Goal: Task Accomplishment & Management: Manage account settings

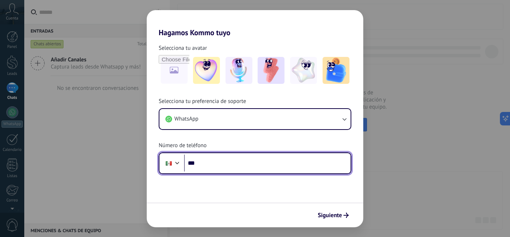
drag, startPoint x: 229, startPoint y: 164, endPoint x: 235, endPoint y: 163, distance: 6.0
click at [235, 163] on input "***" at bounding box center [267, 162] width 167 height 17
type input "**********"
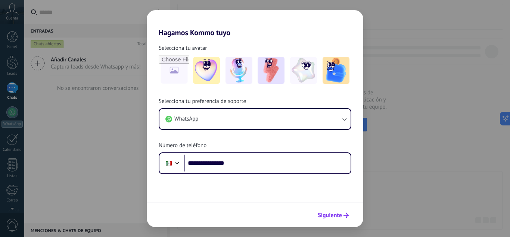
click at [326, 212] on span "Siguiente" at bounding box center [330, 214] width 24 height 5
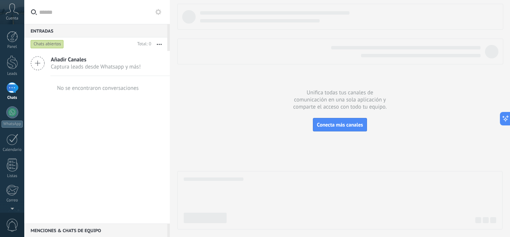
click at [72, 59] on span "Añadir Canales" at bounding box center [96, 59] width 90 height 7
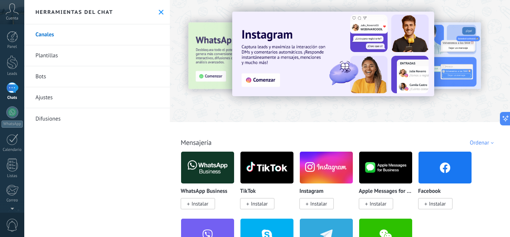
scroll to position [44, 0]
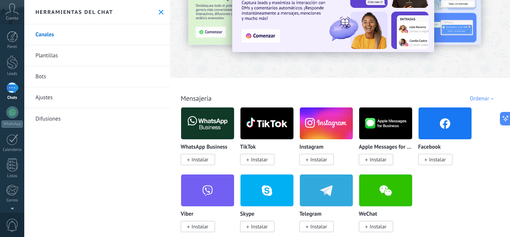
click at [434, 160] on span "Instalar" at bounding box center [437, 159] width 17 height 7
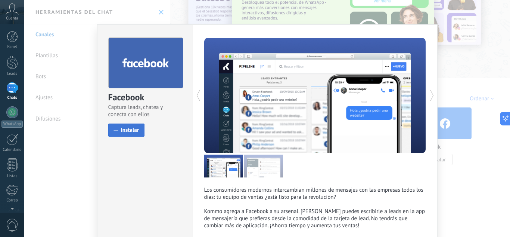
click at [133, 128] on span "Instalar" at bounding box center [130, 130] width 18 height 6
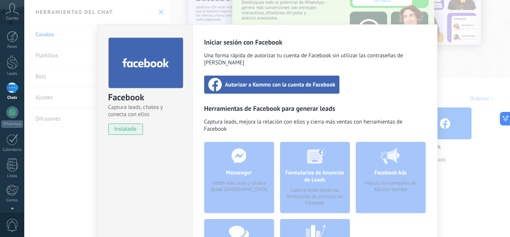
click at [279, 81] on span "Autorizar a Kommo con la cuenta de Facebook" at bounding box center [280, 84] width 111 height 7
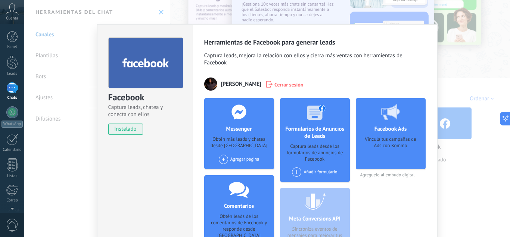
click at [463, 65] on div "Facebook Captura leads, chatea y conecta con ellos instalado Desinstalar Herram…" at bounding box center [267, 118] width 486 height 237
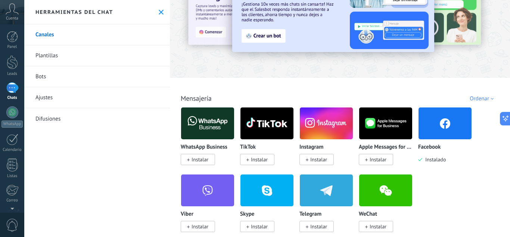
click at [453, 67] on div at bounding box center [340, 14] width 340 height 107
click at [159, 10] on icon at bounding box center [161, 12] width 5 height 5
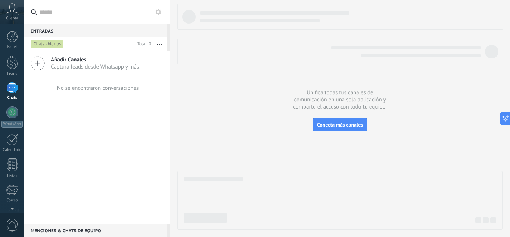
click at [158, 10] on use at bounding box center [158, 12] width 6 height 6
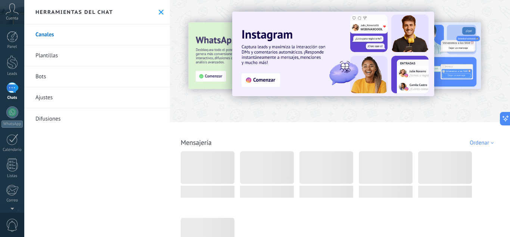
click at [159, 12] on use at bounding box center [161, 12] width 5 height 5
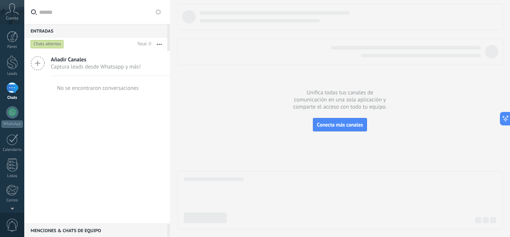
click at [157, 12] on use at bounding box center [158, 12] width 6 height 6
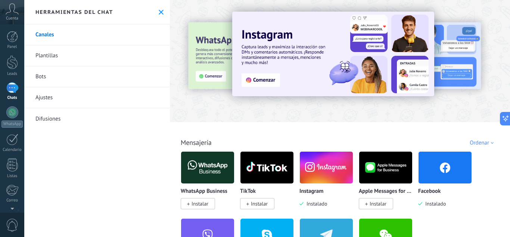
click at [159, 11] on use at bounding box center [161, 12] width 5 height 5
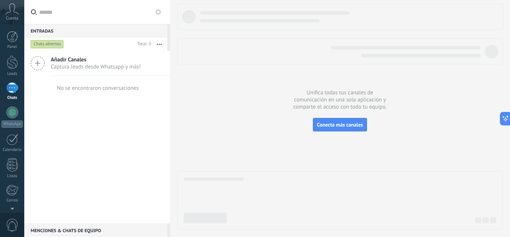
click at [266, 160] on div at bounding box center [339, 116] width 325 height 225
click at [78, 61] on span "Añadir Canales" at bounding box center [96, 59] width 90 height 7
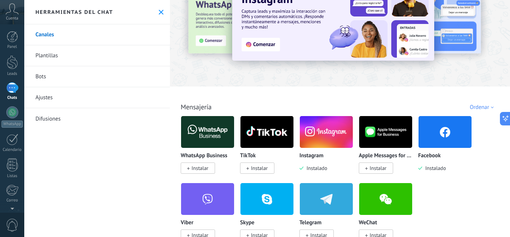
scroll to position [40, 0]
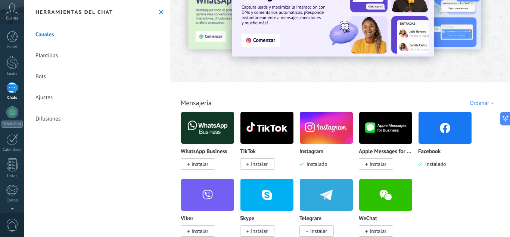
click at [432, 143] on img at bounding box center [445, 127] width 53 height 36
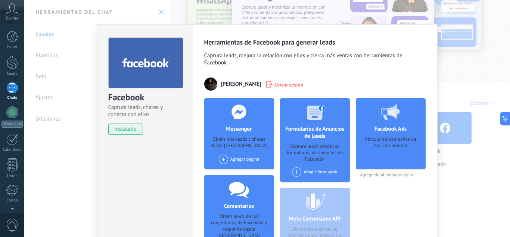
click at [234, 162] on div "Agregar página" at bounding box center [239, 158] width 41 height 9
click at [238, 172] on div "Proper Dental" at bounding box center [243, 173] width 50 height 16
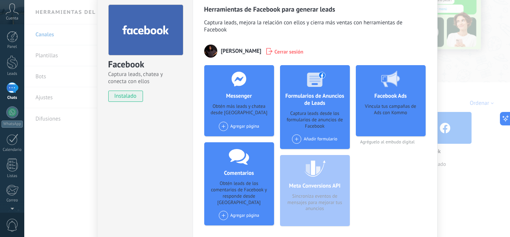
scroll to position [45, 0]
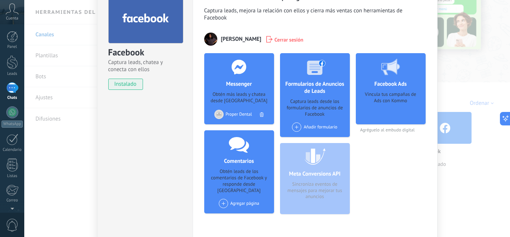
click at [322, 126] on div "Añadir formulario" at bounding box center [314, 126] width 45 height 9
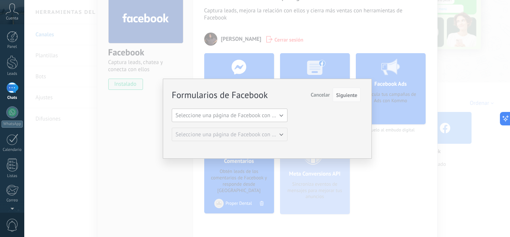
click at [252, 116] on span "Seleccione una página de Facebook con formas" at bounding box center [232, 115] width 113 height 7
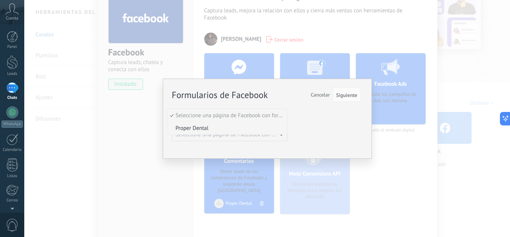
click at [204, 127] on span "Proper Dental" at bounding box center [226, 127] width 118 height 7
click at [346, 96] on span "Siguiente" at bounding box center [346, 94] width 21 height 5
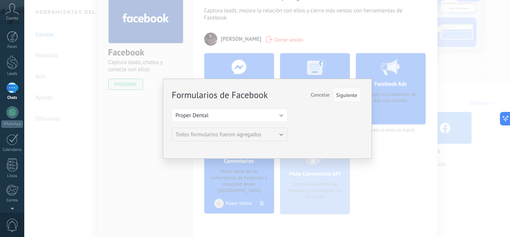
click at [319, 95] on span "Cancelar" at bounding box center [320, 94] width 19 height 7
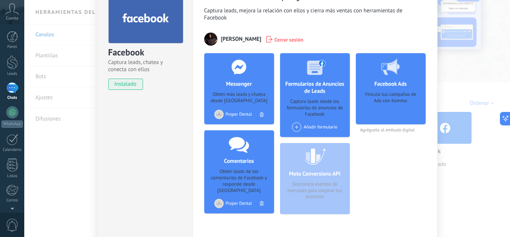
click at [467, 72] on div "Facebook Captura leads, chatea y conecta con ellos instalado Desinstalar Herram…" at bounding box center [267, 118] width 486 height 237
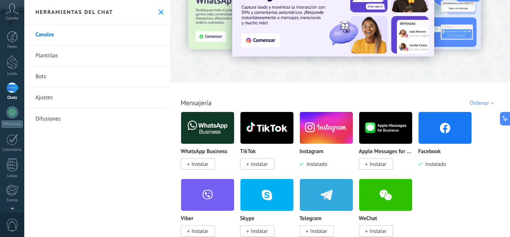
click at [160, 11] on icon at bounding box center [161, 12] width 5 height 5
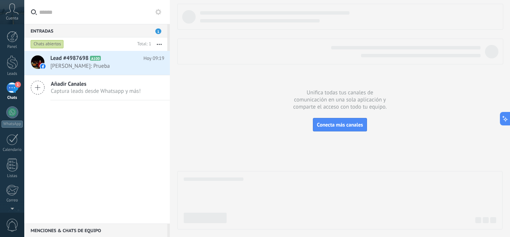
click at [69, 85] on span "Añadir Canales" at bounding box center [96, 83] width 90 height 7
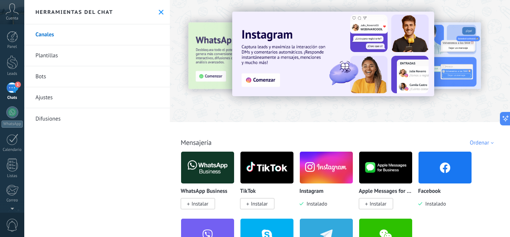
click at [327, 159] on img at bounding box center [326, 167] width 53 height 36
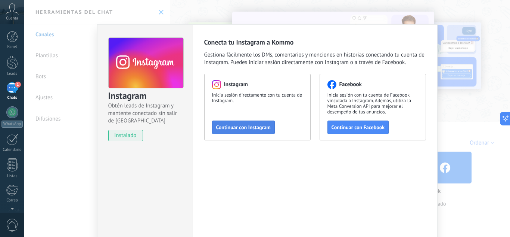
click at [256, 127] on span "Continuar con Instagram" at bounding box center [243, 126] width 55 height 5
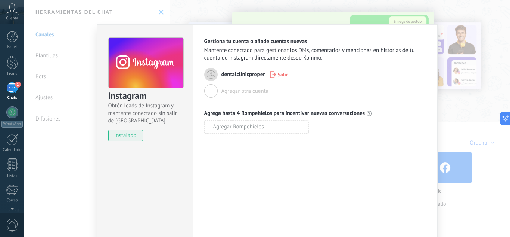
click at [451, 115] on div "Instagram Obtén leads de Instagram y mantente conectado sin salir de Kommo inst…" at bounding box center [267, 118] width 486 height 237
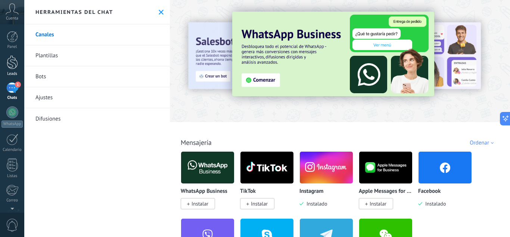
click at [13, 62] on div at bounding box center [12, 62] width 11 height 14
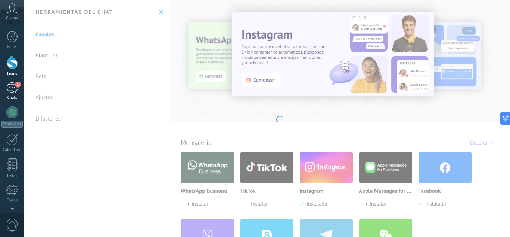
click at [13, 90] on div "1" at bounding box center [12, 87] width 12 height 11
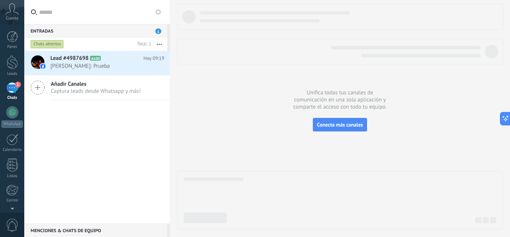
click at [70, 86] on span "Añadir Canales" at bounding box center [96, 83] width 90 height 7
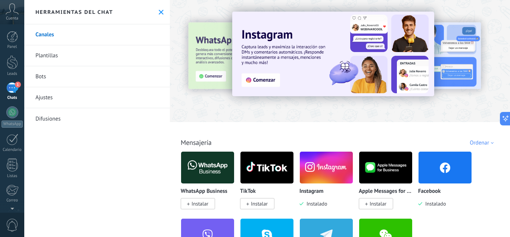
click at [317, 190] on p "Instagram" at bounding box center [312, 191] width 24 height 6
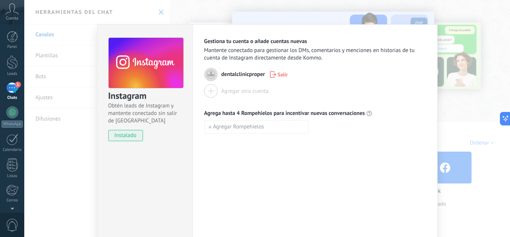
click at [449, 107] on div "Instagram Obtén leads de Instagram y mantente conectado sin salir de Kommo inst…" at bounding box center [267, 118] width 486 height 237
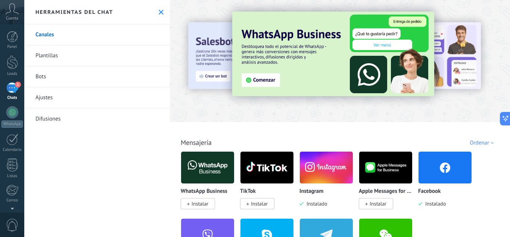
click at [315, 180] on img at bounding box center [326, 167] width 53 height 36
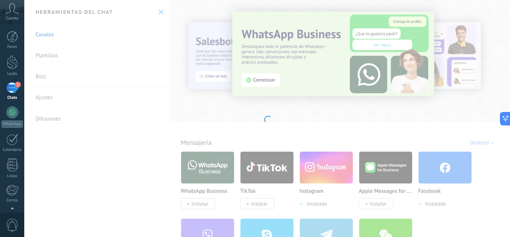
click at [317, 178] on div "Instagram Obtén leads de Instagram y mantente conectado sin salir de Kommo Inst…" at bounding box center [267, 118] width 486 height 237
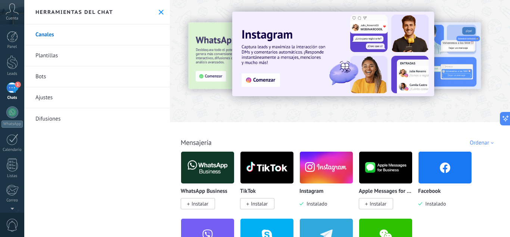
click at [317, 180] on img at bounding box center [326, 167] width 53 height 36
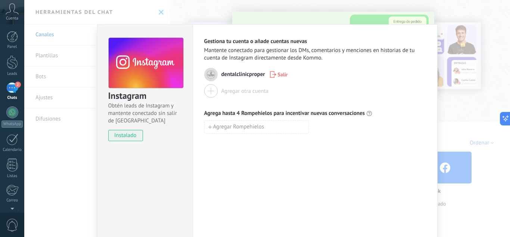
click at [447, 107] on div "Instagram Obtén leads de Instagram y mantente conectado sin salir de Kommo inst…" at bounding box center [267, 118] width 486 height 237
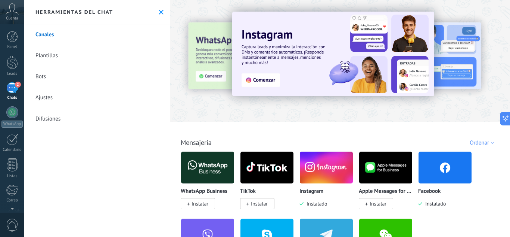
click at [159, 12] on use at bounding box center [161, 12] width 5 height 5
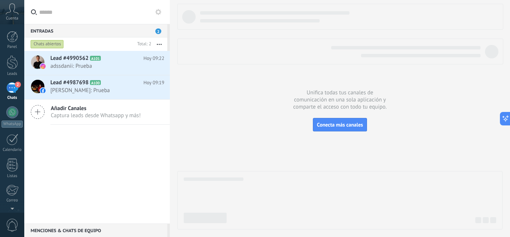
click at [67, 108] on span "Añadir Canales" at bounding box center [96, 108] width 90 height 7
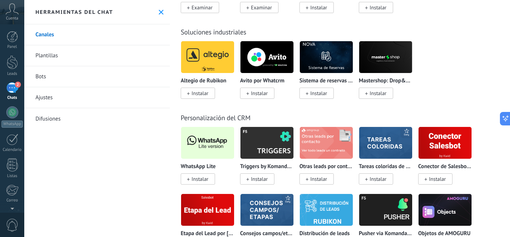
scroll to position [1772, 0]
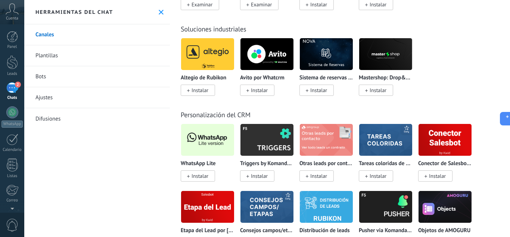
click at [206, 153] on img at bounding box center [207, 139] width 53 height 36
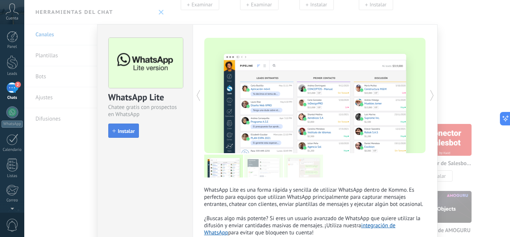
click at [123, 128] on span "Instalar" at bounding box center [126, 130] width 17 height 5
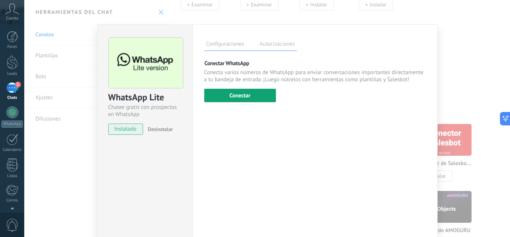
click at [257, 97] on button "Conectar" at bounding box center [240, 95] width 72 height 13
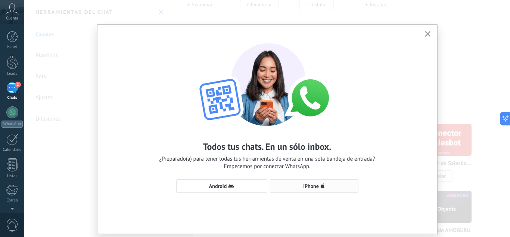
click at [318, 185] on span "iPhone" at bounding box center [314, 186] width 80 height 6
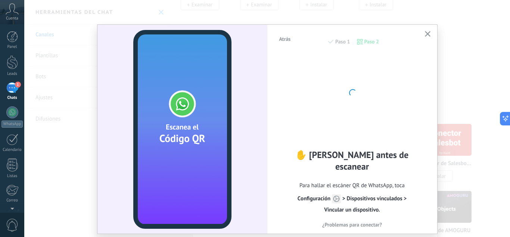
drag, startPoint x: 503, startPoint y: 6, endPoint x: 337, endPoint y: 140, distance: 213.9
click at [337, 137] on div at bounding box center [353, 92] width 90 height 90
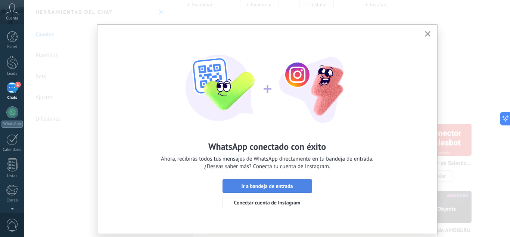
click at [274, 186] on span "Ir a bandeja de entrada" at bounding box center [267, 185] width 52 height 5
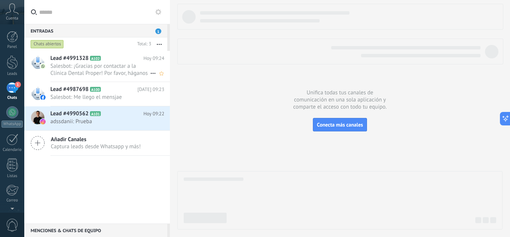
click at [112, 70] on span "Salesbot: ¡Gracias por contactar a la Clínica Dental Proper! Por favor, háganos…" at bounding box center [100, 69] width 100 height 14
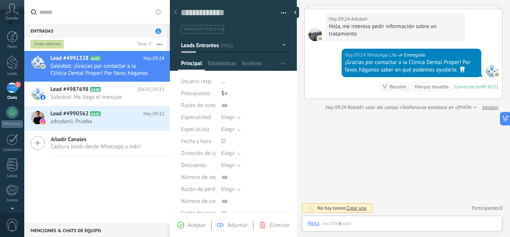
scroll to position [48, 0]
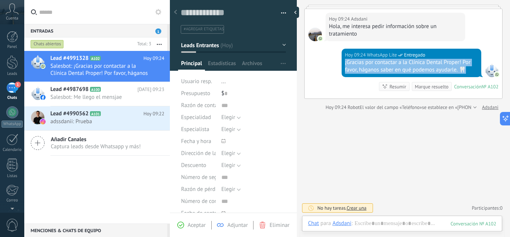
drag, startPoint x: 470, startPoint y: 71, endPoint x: 343, endPoint y: 63, distance: 126.9
click at [343, 63] on div "[DATE] 09:24 WhatsApp Lite Entregado ¡Gracias por contactar a la Clínica Dental…" at bounding box center [412, 63] width 140 height 28
click at [345, 71] on div "¡Gracias por contactar a la Clínica Dental Proper! Por favor, háganos saber en …" at bounding box center [411, 66] width 133 height 15
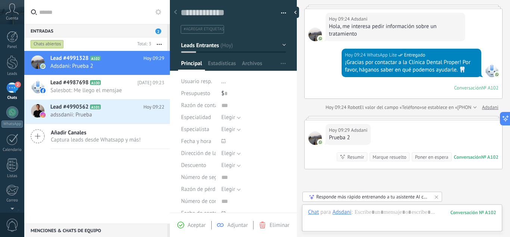
click at [429, 127] on div "[DATE] 09:29 [PERSON_NAME] 2 Conversación № A102 Conversación № A102 Resumir Re…" at bounding box center [404, 144] width 198 height 49
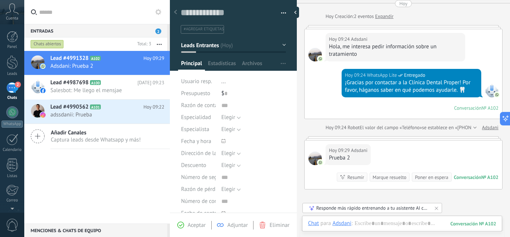
scroll to position [27, 0]
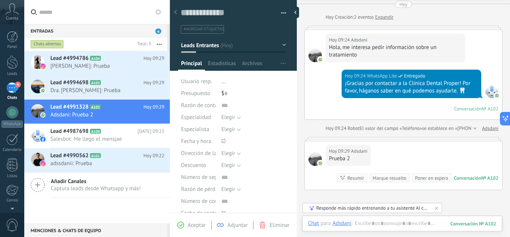
click at [404, 103] on div "[DATE] 09:24 WhatsApp Lite Entregado ¡Gracias por contactar a la Clínica Dental…" at bounding box center [404, 95] width 198 height 50
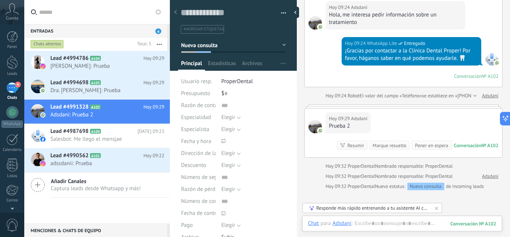
scroll to position [70, 0]
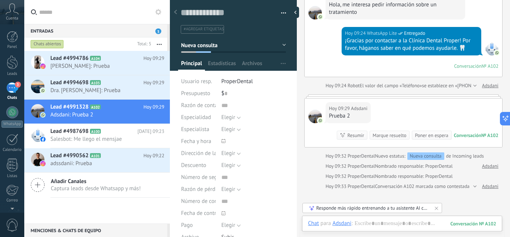
click at [397, 111] on div "[DATE] 09:29 [PERSON_NAME] 2 Conversación № A102 Conversación № A102 Resumir Re…" at bounding box center [404, 122] width 198 height 49
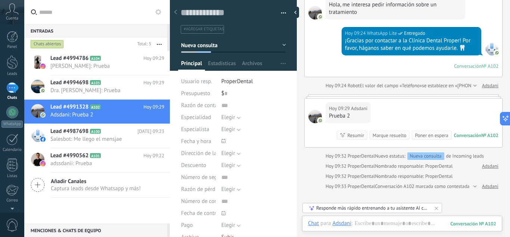
click at [388, 110] on div "[DATE] 09:29 [PERSON_NAME] 2 Conversación № A102 Conversación № A102 Resumir Re…" at bounding box center [404, 122] width 198 height 49
click at [93, 158] on h2 "Lead #4990562 A101" at bounding box center [96, 155] width 93 height 7
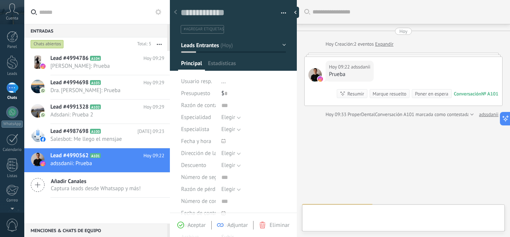
type textarea "**********"
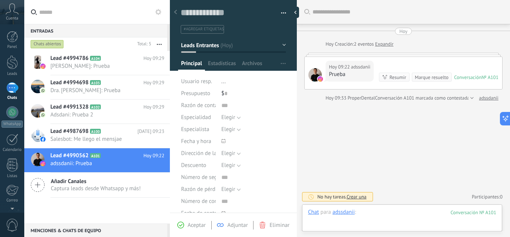
click at [396, 210] on div at bounding box center [402, 219] width 188 height 22
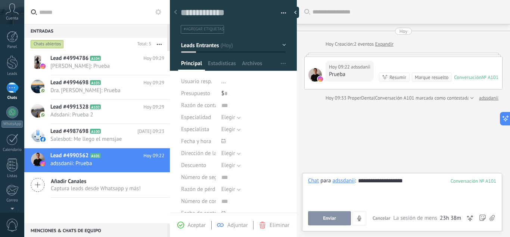
click at [330, 218] on span "Enviar" at bounding box center [329, 217] width 13 height 5
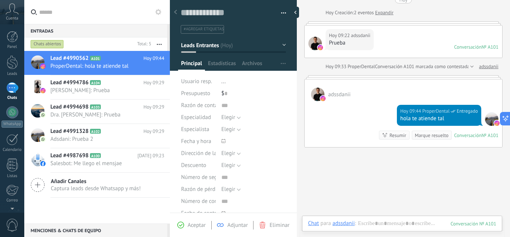
scroll to position [27, 0]
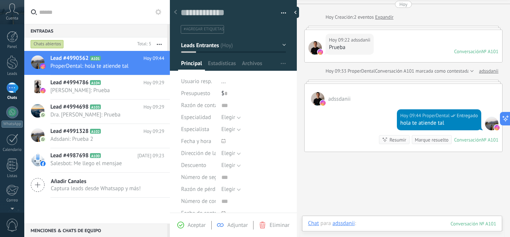
click at [414, 220] on div at bounding box center [402, 230] width 188 height 22
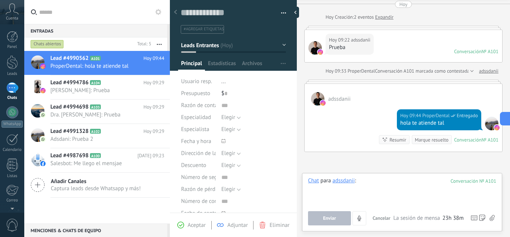
click at [403, 182] on div at bounding box center [402, 191] width 188 height 28
click at [344, 179] on div "adssdanii" at bounding box center [344, 180] width 22 height 7
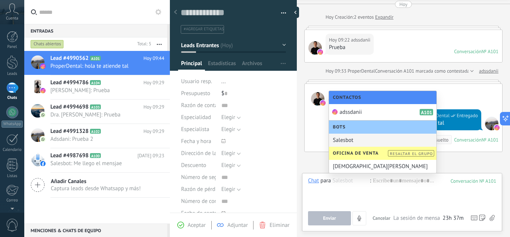
click at [465, 162] on div "Buscar Carga más [DATE] [DATE] Creación: 2 eventos Expandir [DATE] 09:22 adssda…" at bounding box center [403, 127] width 213 height 309
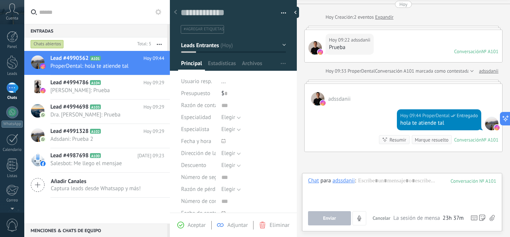
click at [445, 157] on div "Buscar Carga más [DATE] [DATE] Creación: 2 eventos Expandir [DATE] 09:22 adssda…" at bounding box center [403, 127] width 213 height 309
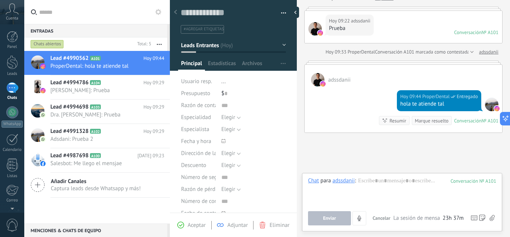
scroll to position [45, 0]
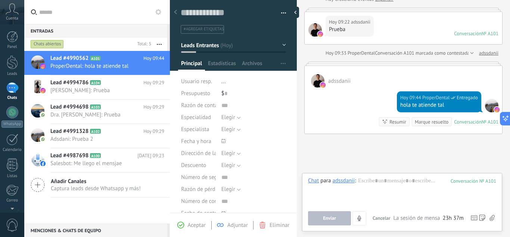
click at [349, 180] on div "adssdanii" at bounding box center [344, 180] width 22 height 7
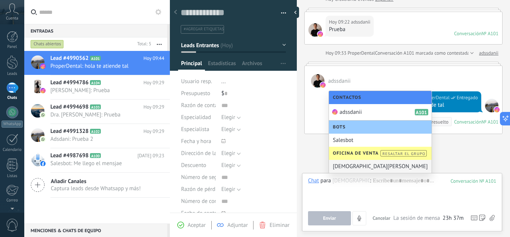
click at [354, 163] on div "[DEMOGRAPHIC_DATA][PERSON_NAME]" at bounding box center [380, 166] width 102 height 13
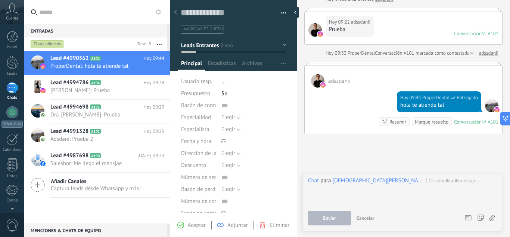
click at [405, 144] on div "Buscar Carga más [DATE] [DATE] Creación: 2 eventos Expandir [DATE] 09:22 adssda…" at bounding box center [403, 109] width 213 height 309
click at [368, 180] on div "[DEMOGRAPHIC_DATA][PERSON_NAME]" at bounding box center [379, 180] width 93 height 7
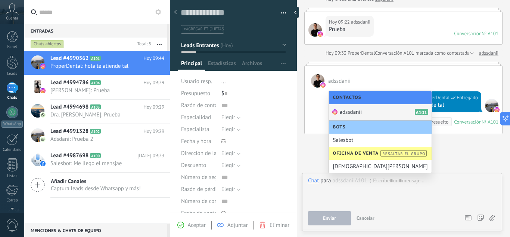
click at [360, 110] on span "adssdanii" at bounding box center [351, 111] width 22 height 7
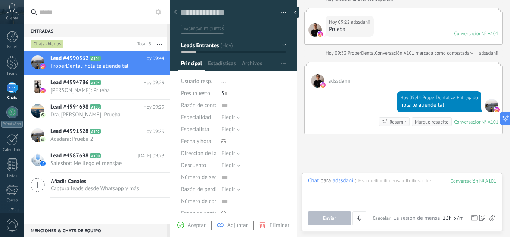
click at [340, 179] on div "adssdanii" at bounding box center [344, 180] width 22 height 7
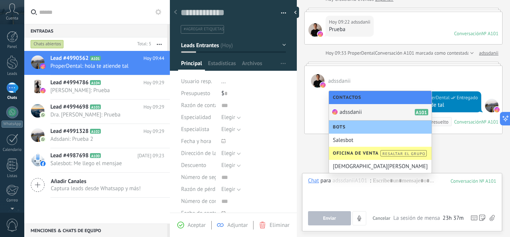
click at [353, 111] on span "adssdanii" at bounding box center [351, 111] width 22 height 7
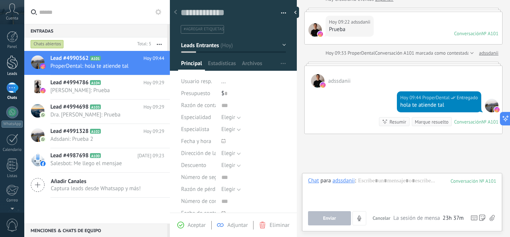
click at [13, 62] on div at bounding box center [12, 62] width 11 height 14
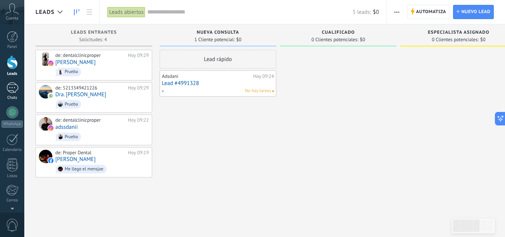
click at [15, 89] on div "1" at bounding box center [12, 87] width 12 height 11
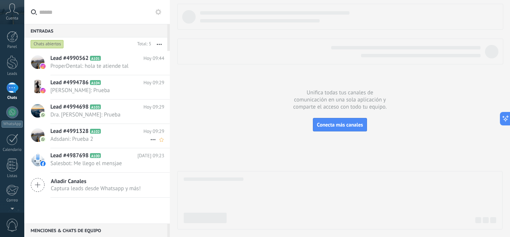
click at [108, 140] on span "Adsdani: Prueba 2" at bounding box center [100, 138] width 100 height 7
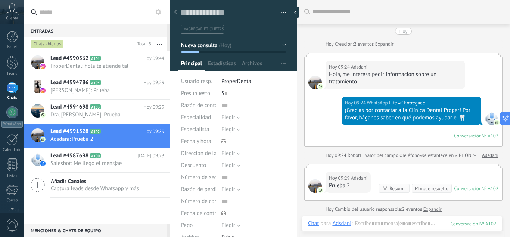
scroll to position [127, 0]
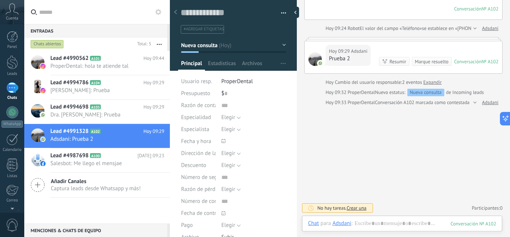
click at [278, 46] on button "Nueva consulta" at bounding box center [233, 44] width 105 height 13
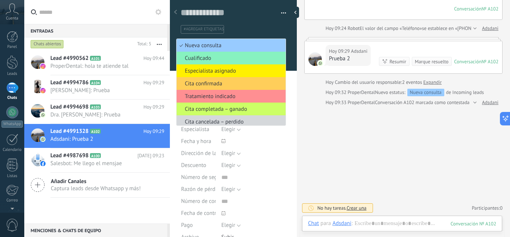
click at [278, 46] on li "Nueva consulta" at bounding box center [231, 45] width 109 height 13
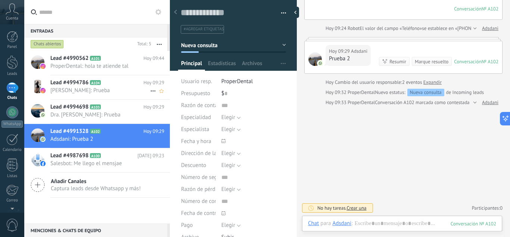
click at [86, 84] on span "Lead #4994786" at bounding box center [69, 82] width 38 height 7
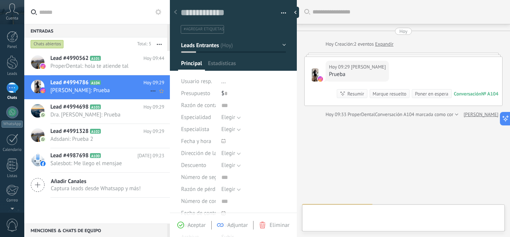
type textarea "**********"
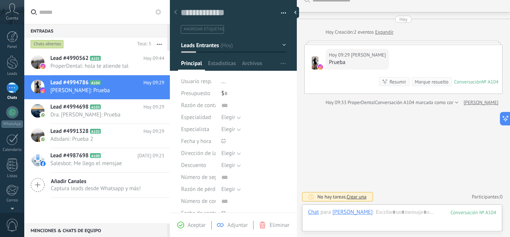
click at [272, 44] on button "Leads Entrantes" at bounding box center [233, 44] width 105 height 13
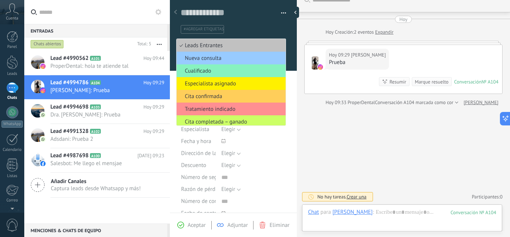
click at [308, 157] on div "Buscar Carga más [DATE] [DATE] Creación: 2 eventos Expandir [DATE] 09:29 [PERSO…" at bounding box center [403, 112] width 213 height 248
